Goal: Find specific page/section: Find specific page/section

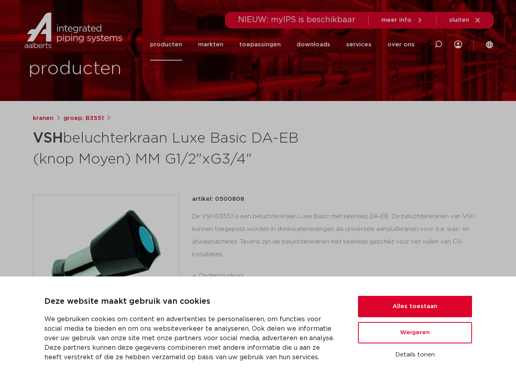
scroll to position [27, 0]
click at [411, 306] on button "Alles toestaan" at bounding box center [415, 306] width 114 height 21
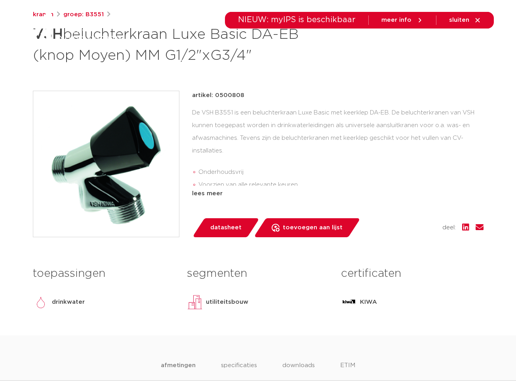
scroll to position [0, 0]
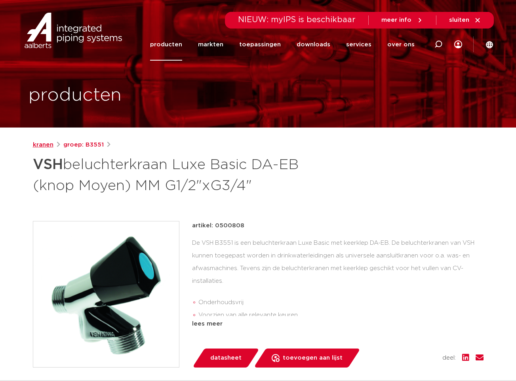
click at [44, 146] on link "kranen" at bounding box center [43, 145] width 21 height 10
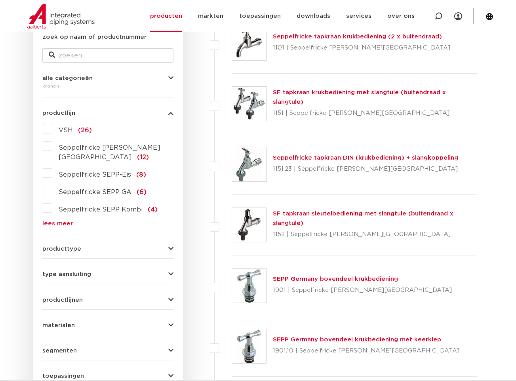
click at [52, 132] on label "VSH (26)" at bounding box center [72, 128] width 40 height 13
click at [0, 0] on input "VSH (26)" at bounding box center [0, 0] width 0 height 0
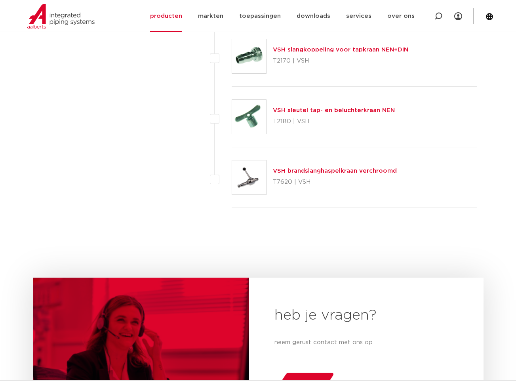
scroll to position [1610, 0]
